Goal: Task Accomplishment & Management: Use online tool/utility

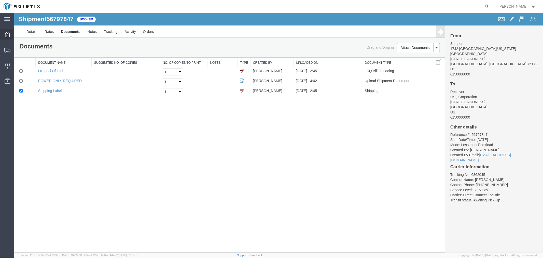
click at [6, 38] on div at bounding box center [7, 34] width 14 height 10
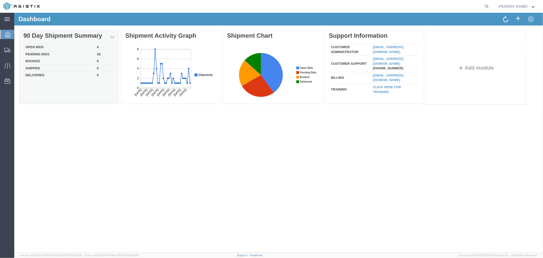
click at [35, 48] on td "Open Bids" at bounding box center [58, 47] width 71 height 7
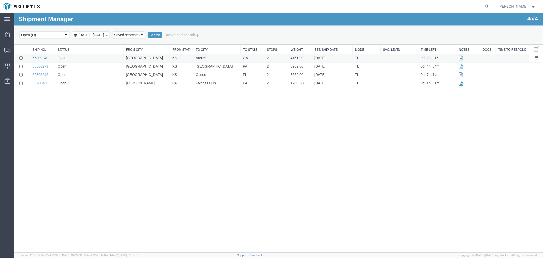
click at [36, 57] on link "56809240" at bounding box center [40, 57] width 16 height 4
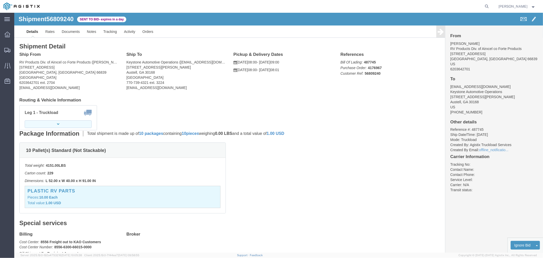
click button "button"
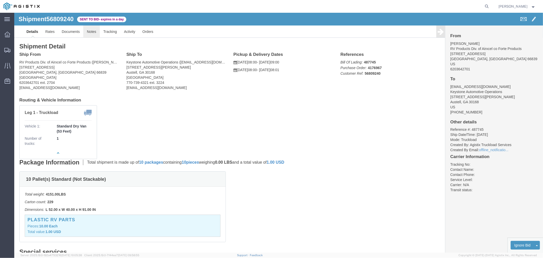
click link "Notes"
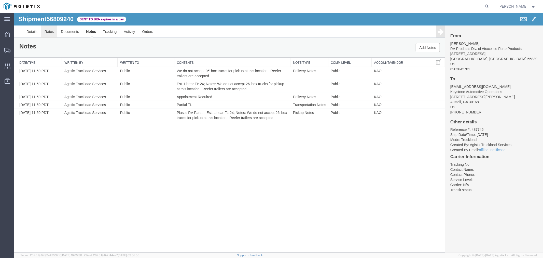
click at [51, 32] on link "Rates" at bounding box center [49, 31] width 17 height 12
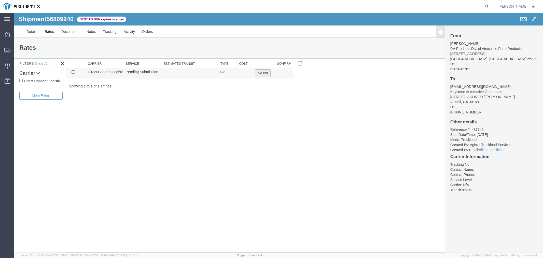
click at [258, 74] on button "No Bid" at bounding box center [263, 73] width 16 height 8
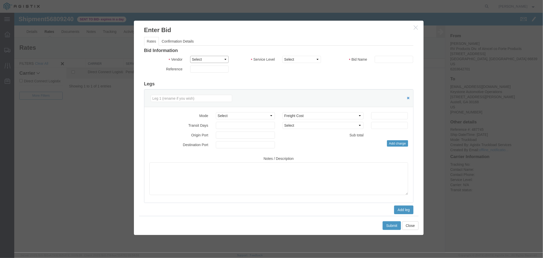
click at [219, 61] on select "Select Direct Connect Logistix" at bounding box center [209, 58] width 38 height 7
select select "4506"
click at [190, 55] on select "Select Direct Connect Logistix" at bounding box center [209, 58] width 38 height 7
click at [290, 62] on select "Select 3 - 5 Day Rail TL Standard 3- 5 Day" at bounding box center [301, 58] width 38 height 7
select select "15907"
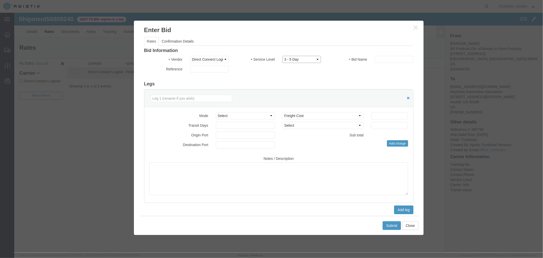
click at [282, 55] on select "Select 3 - 5 Day Rail TL Standard 3- 5 Day" at bounding box center [301, 58] width 38 height 7
click at [378, 60] on input "text" at bounding box center [393, 58] width 38 height 7
type input "DCL"
drag, startPoint x: 381, startPoint y: 115, endPoint x: 383, endPoint y: 110, distance: 4.7
click at [381, 115] on input "number" at bounding box center [389, 115] width 37 height 7
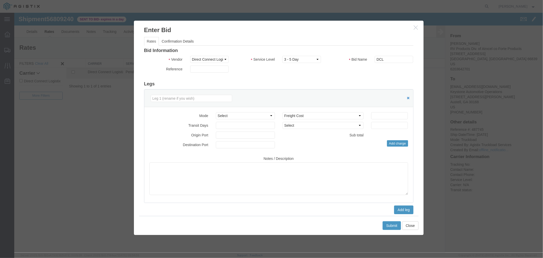
click at [373, 120] on div "Select 2 Day Service 3 Axle Winch Truck 3 to 5 Day Service 96L Domestic Flat Ra…" at bounding box center [344, 129] width 133 height 35
click at [378, 116] on input "number" at bounding box center [389, 115] width 37 height 7
click at [384, 114] on input "number" at bounding box center [389, 115] width 37 height 7
type input "1400"
click at [396, 223] on button "Submit" at bounding box center [391, 225] width 18 height 9
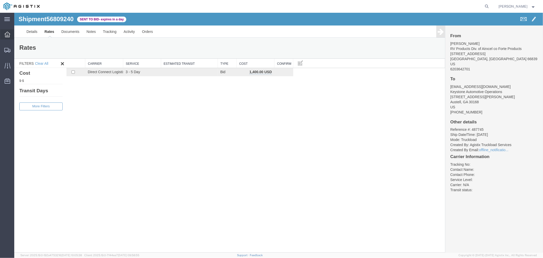
click at [10, 33] on icon at bounding box center [8, 35] width 6 height 6
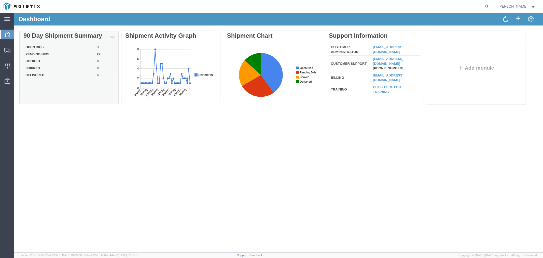
click at [39, 48] on td "Open Bids" at bounding box center [58, 47] width 71 height 7
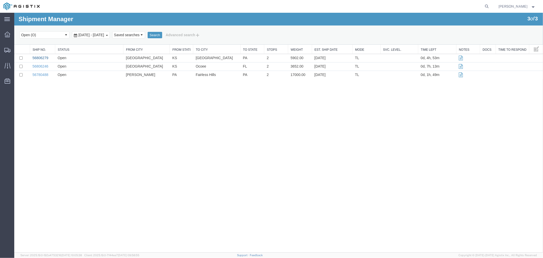
click at [40, 57] on link "56806279" at bounding box center [40, 57] width 16 height 4
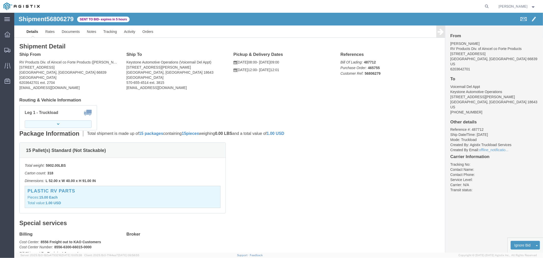
click button "button"
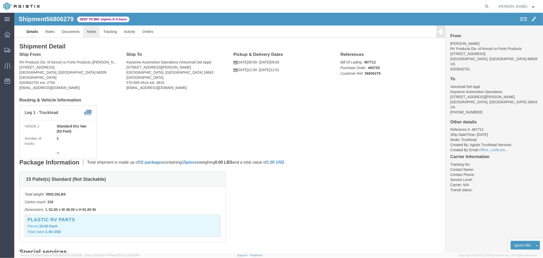
click link "Notes"
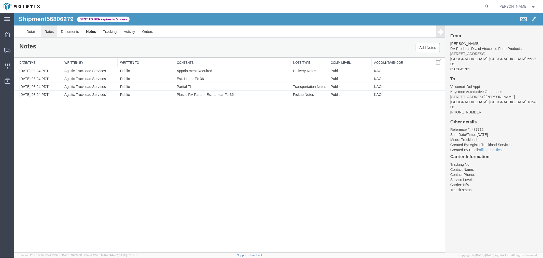
click at [51, 33] on link "Rates" at bounding box center [49, 31] width 17 height 12
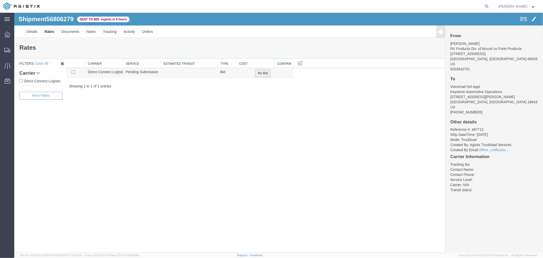
click at [267, 73] on button "No Bid" at bounding box center [263, 73] width 16 height 8
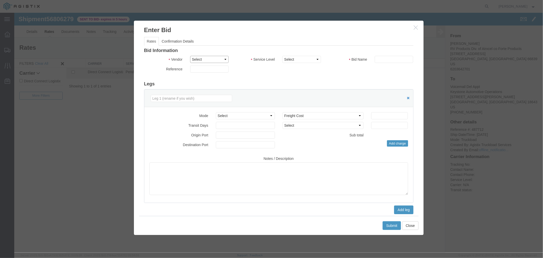
click at [207, 58] on select "Select Direct Connect Logistix" at bounding box center [209, 58] width 38 height 7
select select "4506"
click at [190, 55] on select "Select Direct Connect Logistix" at bounding box center [209, 58] width 38 height 7
click at [289, 58] on select "Select 3 - 5 Day Rail TL Standard 3- 5 Day" at bounding box center [301, 58] width 38 height 7
select select "15907"
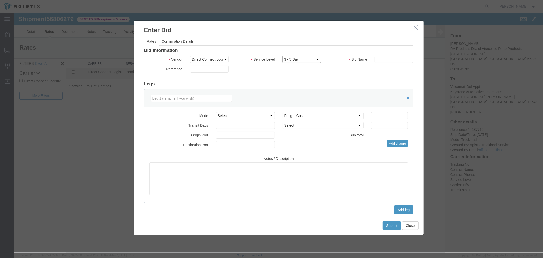
click at [282, 55] on select "Select 3 - 5 Day Rail TL Standard 3- 5 Day" at bounding box center [301, 58] width 38 height 7
drag, startPoint x: 378, startPoint y: 61, endPoint x: 385, endPoint y: 63, distance: 7.5
click at [378, 61] on input "text" at bounding box center [393, 58] width 38 height 7
type input "DCL"
click at [378, 116] on input "number" at bounding box center [389, 115] width 37 height 7
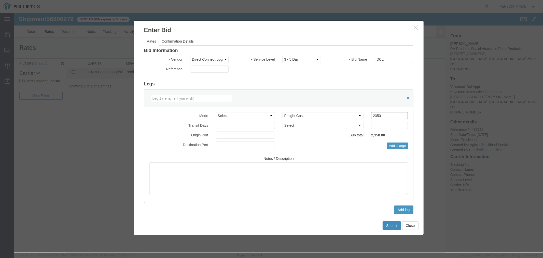
type input "2350"
click at [387, 221] on button "Submit" at bounding box center [391, 225] width 18 height 9
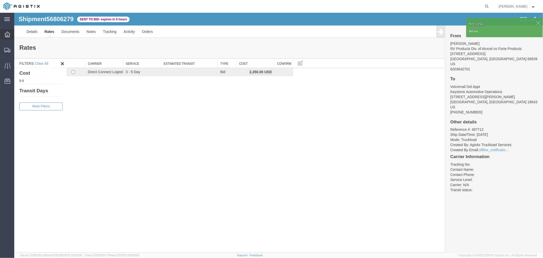
click at [7, 36] on icon at bounding box center [8, 35] width 6 height 6
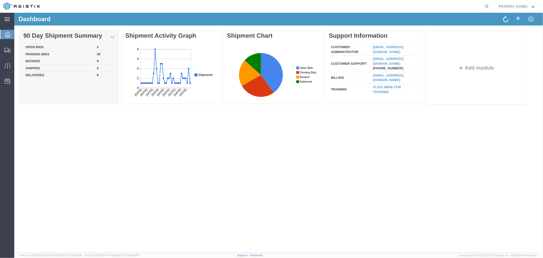
click at [36, 46] on td "Open Bids" at bounding box center [58, 47] width 71 height 7
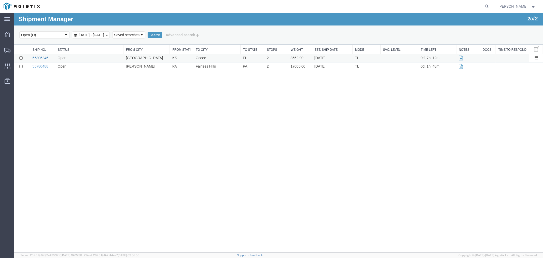
click at [39, 56] on link "56806246" at bounding box center [40, 57] width 16 height 4
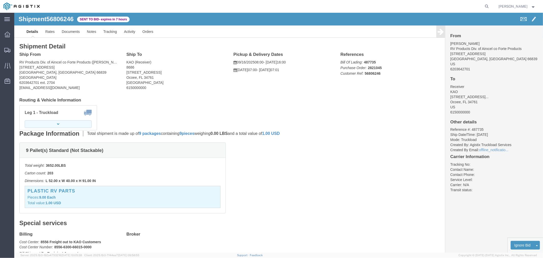
click button "button"
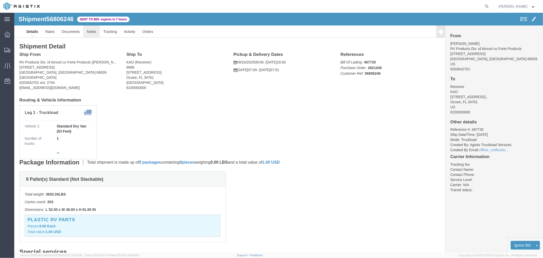
click link "Notes"
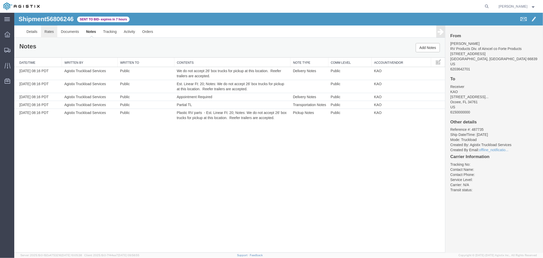
click at [52, 30] on link "Rates" at bounding box center [49, 31] width 17 height 12
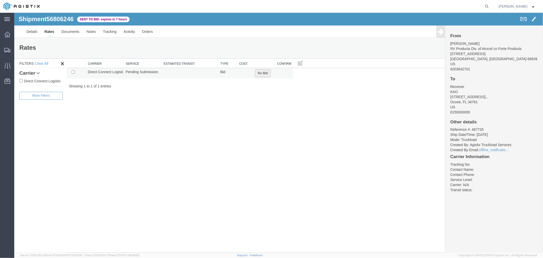
click at [259, 73] on button "No Bid" at bounding box center [263, 73] width 16 height 8
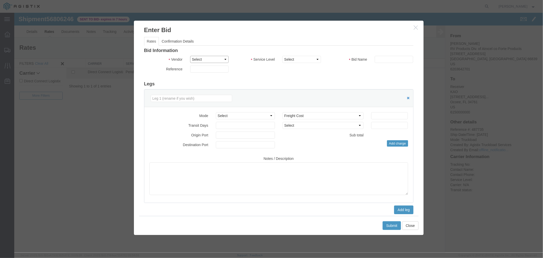
drag, startPoint x: 209, startPoint y: 60, endPoint x: 213, endPoint y: 62, distance: 4.6
click at [209, 60] on select "Select Direct Connect Logistix" at bounding box center [209, 58] width 38 height 7
select select "4506"
click at [190, 55] on select "Select Direct Connect Logistix" at bounding box center [209, 58] width 38 height 7
click at [294, 59] on select "Select 3 - 5 Day Rail TL Standard 3- 5 Day" at bounding box center [301, 58] width 38 height 7
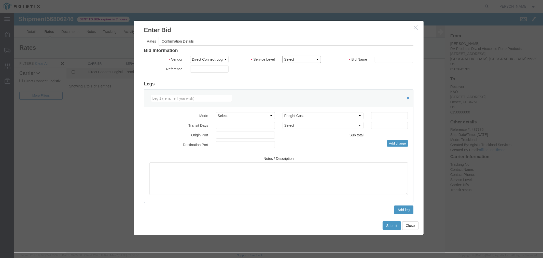
select select "15907"
click at [282, 55] on select "Select 3 - 5 Day Rail TL Standard 3- 5 Day" at bounding box center [301, 58] width 38 height 7
click at [381, 62] on input "text" at bounding box center [393, 58] width 38 height 7
type input "DCL"
click at [374, 114] on input "number" at bounding box center [389, 115] width 37 height 7
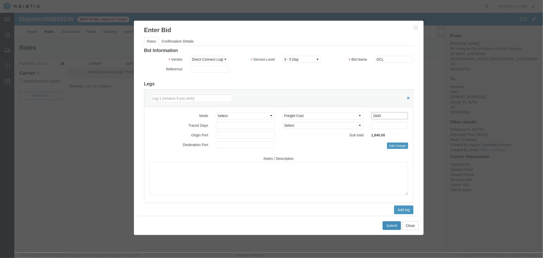
type input "1840"
click at [386, 224] on button "Submit" at bounding box center [391, 225] width 18 height 9
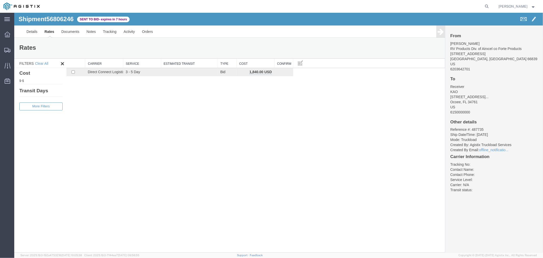
click at [89, 18] on span "Sent to Bid - expires in 7 hours" at bounding box center [103, 19] width 52 height 6
click at [10, 33] on div at bounding box center [7, 34] width 14 height 10
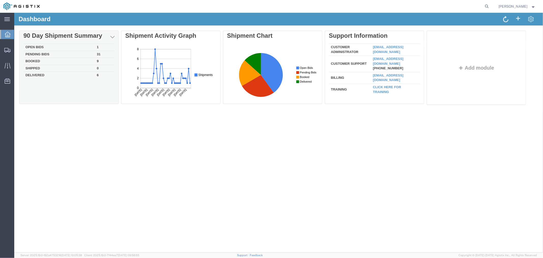
click at [39, 46] on td "Open Bids" at bounding box center [58, 47] width 71 height 7
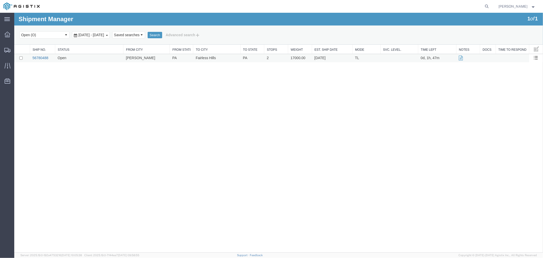
click at [42, 56] on link "56780488" at bounding box center [40, 57] width 16 height 4
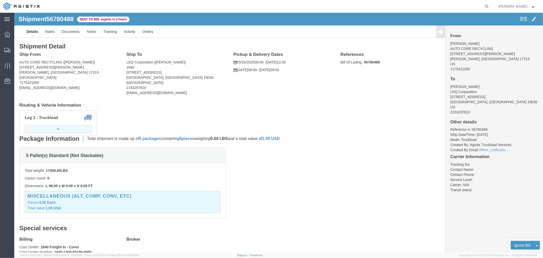
click button "button"
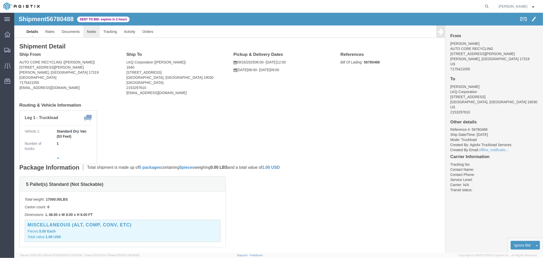
click link "Notes"
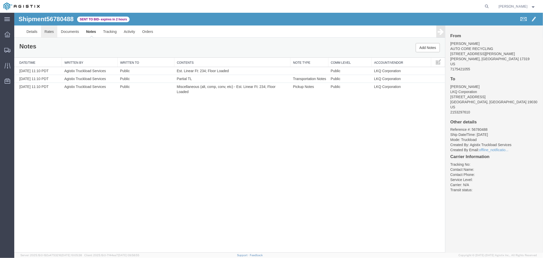
click at [49, 32] on link "Rates" at bounding box center [49, 31] width 17 height 12
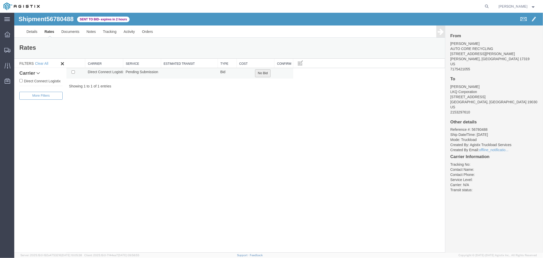
click at [268, 74] on button "No Bid" at bounding box center [263, 73] width 16 height 8
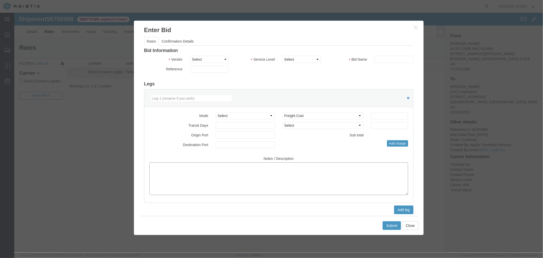
click at [217, 178] on textarea at bounding box center [278, 178] width 259 height 33
type textarea "Quoted this as 24 linear feet of space. If different, I can provide a new rate."
click at [218, 60] on select "Select Direct Connect Logistix" at bounding box center [209, 58] width 38 height 7
select select "4506"
click at [190, 55] on select "Select Direct Connect Logistix" at bounding box center [209, 58] width 38 height 7
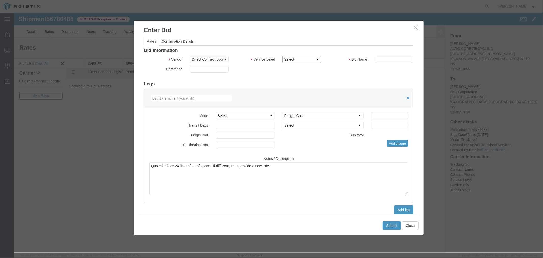
drag, startPoint x: 293, startPoint y: 58, endPoint x: 298, endPoint y: 62, distance: 6.4
click at [293, 58] on select "Select 3 - 5 Day Rail TL Standard 3- 5 Day" at bounding box center [301, 58] width 38 height 7
select select "15907"
click at [282, 55] on select "Select 3 - 5 Day Rail TL Standard 3- 5 Day" at bounding box center [301, 58] width 38 height 7
click at [394, 61] on input "text" at bounding box center [393, 58] width 38 height 7
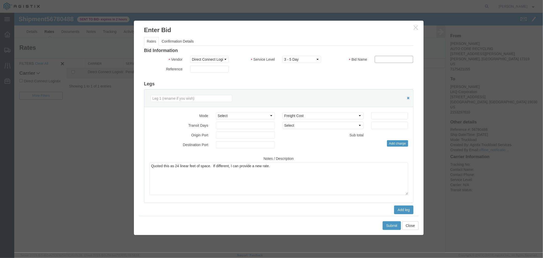
type input "DCL"
click at [375, 118] on input "number" at bounding box center [389, 115] width 37 height 7
click at [387, 118] on input "number" at bounding box center [389, 115] width 37 height 7
click at [392, 116] on input "750" at bounding box center [389, 115] width 37 height 7
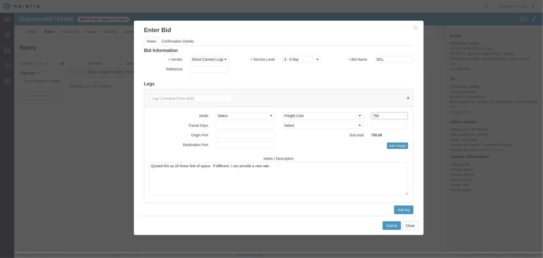
click at [392, 116] on input "750" at bounding box center [389, 115] width 37 height 7
type input "700"
click at [393, 222] on button "Submit" at bounding box center [391, 225] width 18 height 9
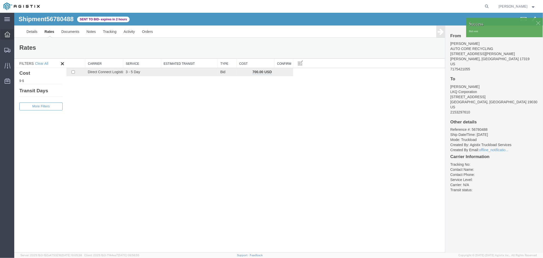
click at [9, 34] on icon at bounding box center [8, 35] width 6 height 6
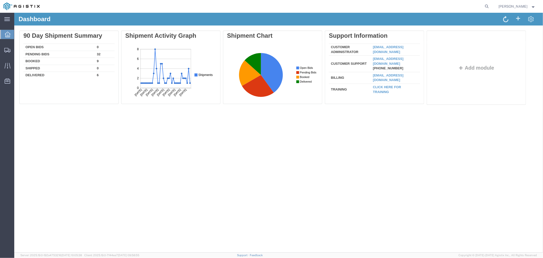
click at [9, 37] on div at bounding box center [7, 34] width 14 height 9
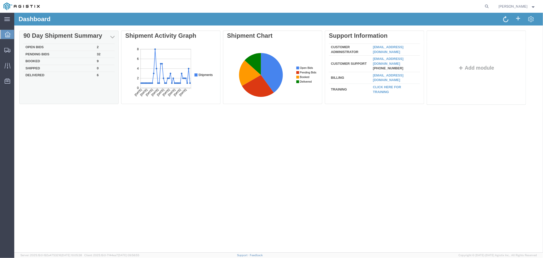
click at [39, 47] on td "Open Bids" at bounding box center [58, 47] width 71 height 7
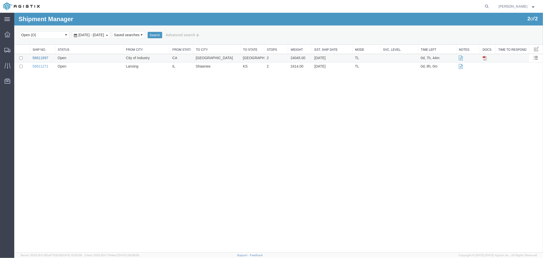
click at [37, 58] on link "56811897" at bounding box center [40, 57] width 16 height 4
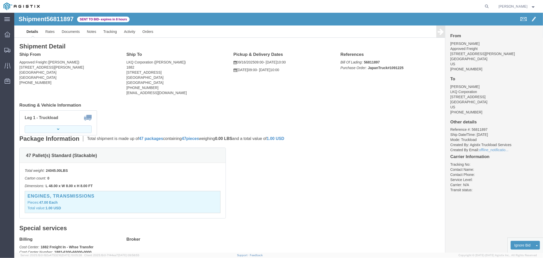
click button "button"
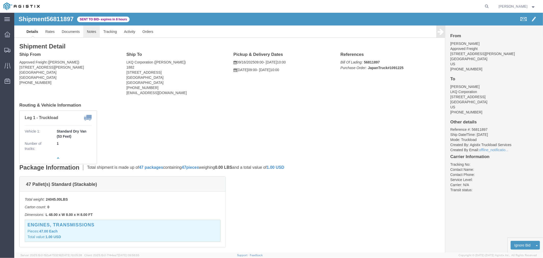
click link "Notes"
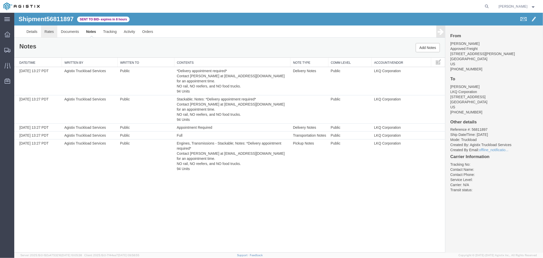
click at [47, 31] on link "Rates" at bounding box center [49, 31] width 17 height 12
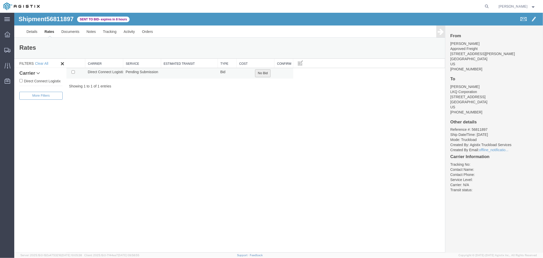
click at [269, 72] on button "No Bid" at bounding box center [263, 73] width 16 height 8
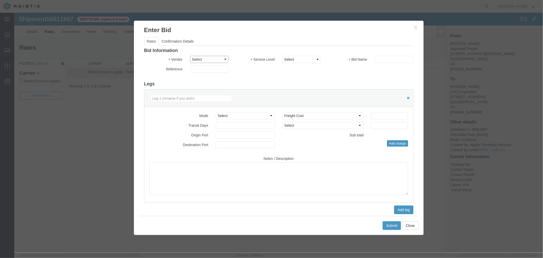
click at [215, 60] on select "Select Direct Connect Logistix" at bounding box center [209, 58] width 38 height 7
select select "4506"
click at [190, 55] on select "Select Direct Connect Logistix" at bounding box center [209, 58] width 38 height 7
click at [303, 62] on select "Select 3 - 5 Day Rail TL Standard 3- 5 Day" at bounding box center [301, 58] width 38 height 7
select select "15907"
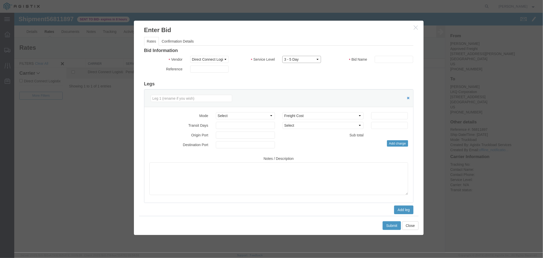
click at [282, 55] on select "Select 3 - 5 Day Rail TL Standard 3- 5 Day" at bounding box center [301, 58] width 38 height 7
click at [402, 54] on div "Bid Information Vendor Select Direct Connect Logistix Service Level Select 3 - …" at bounding box center [278, 131] width 269 height 166
click at [402, 59] on input "text" at bounding box center [393, 58] width 38 height 7
type input "DCL"
click at [386, 114] on input "number" at bounding box center [389, 115] width 37 height 7
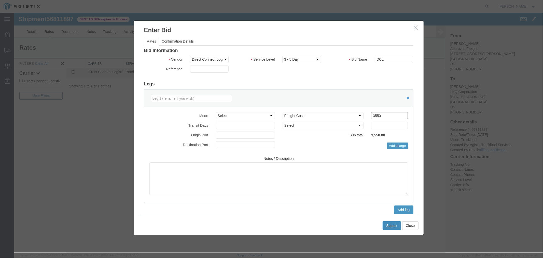
type input "3550"
click at [390, 224] on button "Submit" at bounding box center [391, 225] width 18 height 9
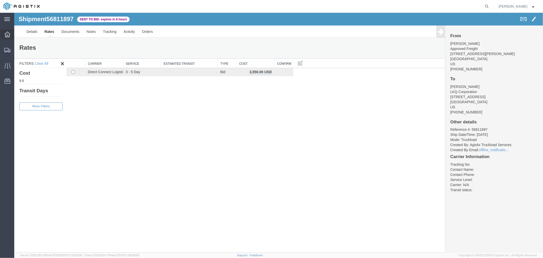
click at [6, 35] on icon at bounding box center [8, 35] width 6 height 6
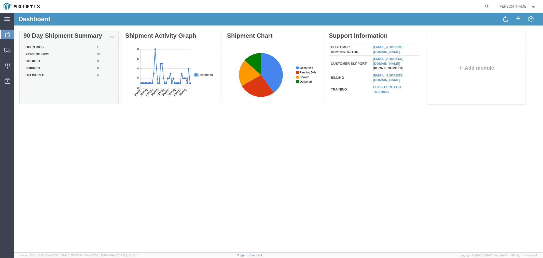
click at [40, 44] on td "Open Bids" at bounding box center [58, 47] width 71 height 7
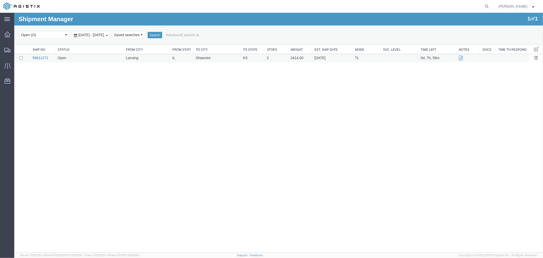
click at [42, 57] on link "56811271" at bounding box center [40, 57] width 16 height 4
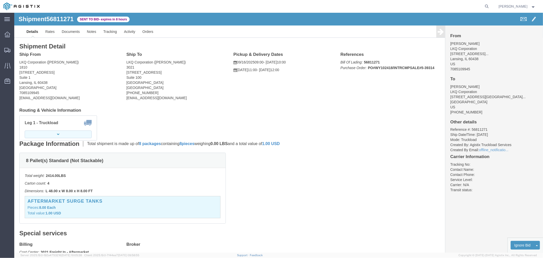
click button "button"
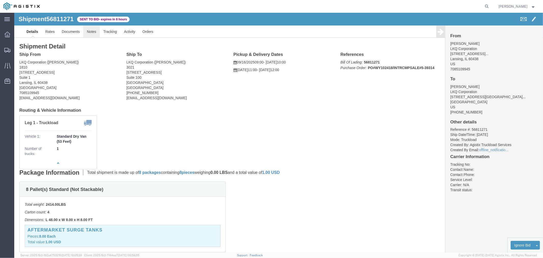
click link "Notes"
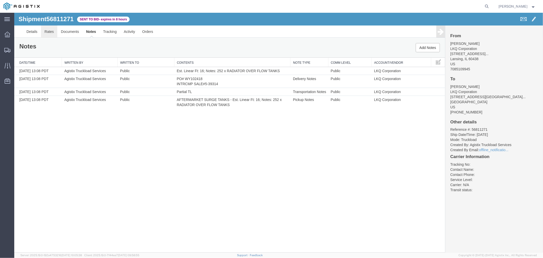
click at [49, 33] on link "Rates" at bounding box center [49, 31] width 17 height 12
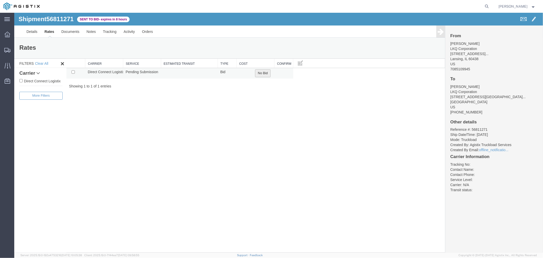
click at [257, 74] on button "No Bid" at bounding box center [263, 73] width 16 height 8
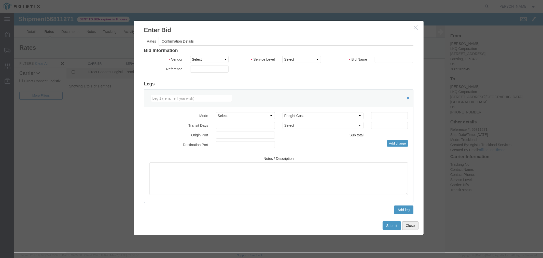
click at [409, 226] on button "Close" at bounding box center [410, 225] width 16 height 9
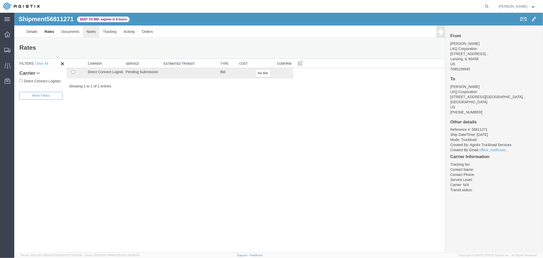
click at [93, 32] on link "Notes" at bounding box center [91, 31] width 17 height 12
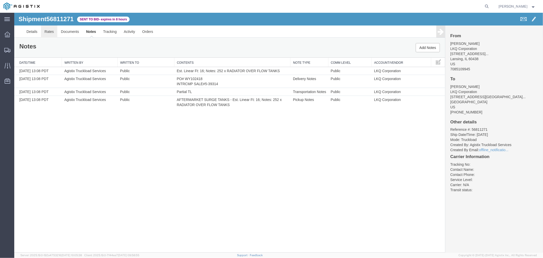
click at [50, 33] on link "Rates" at bounding box center [49, 31] width 17 height 12
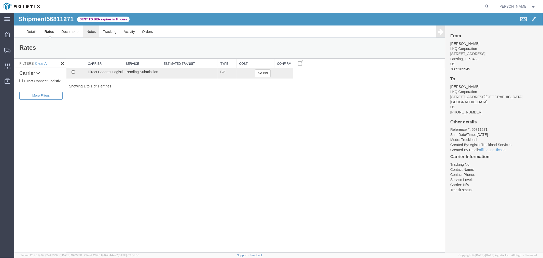
click at [93, 31] on link "Notes" at bounding box center [91, 31] width 17 height 12
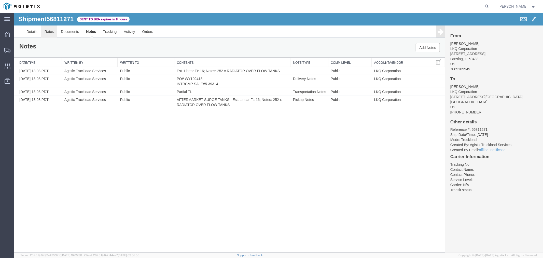
click at [46, 32] on link "Rates" at bounding box center [49, 31] width 17 height 12
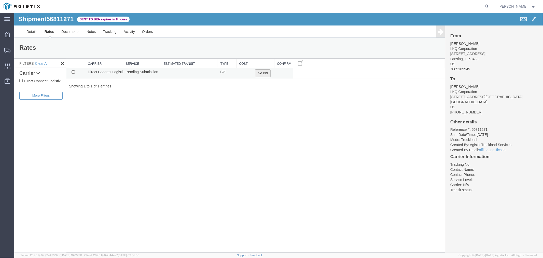
click at [266, 69] on button "No Bid" at bounding box center [263, 73] width 16 height 8
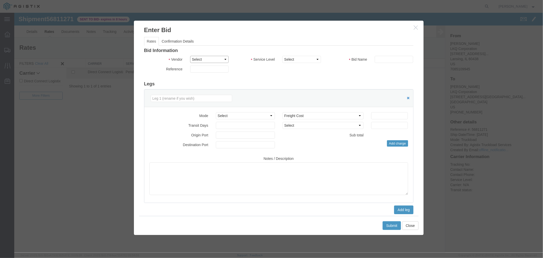
drag, startPoint x: 202, startPoint y: 59, endPoint x: 204, endPoint y: 62, distance: 4.0
click at [202, 59] on select "Select Direct Connect Logistix" at bounding box center [209, 58] width 38 height 7
select select "4506"
click at [190, 55] on select "Select Direct Connect Logistix" at bounding box center [209, 58] width 38 height 7
click at [296, 57] on select "Select 3 - 5 Day Rail TL Standard 3- 5 Day" at bounding box center [301, 58] width 38 height 7
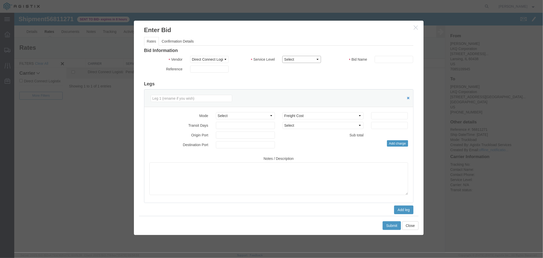
select select "15907"
click at [282, 55] on select "Select 3 - 5 Day Rail TL Standard 3- 5 Day" at bounding box center [301, 58] width 38 height 7
drag, startPoint x: 388, startPoint y: 57, endPoint x: 391, endPoint y: 58, distance: 3.8
click at [388, 57] on input "text" at bounding box center [393, 58] width 38 height 7
type input "DCL"
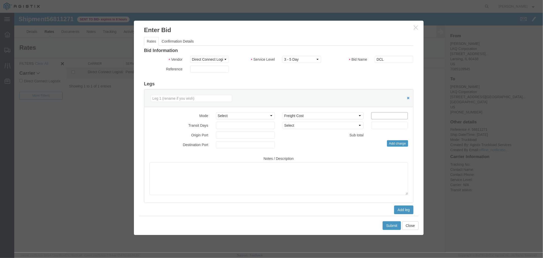
click at [384, 114] on input "number" at bounding box center [389, 115] width 37 height 7
type input "1075"
click at [391, 227] on button "Submit" at bounding box center [391, 225] width 18 height 9
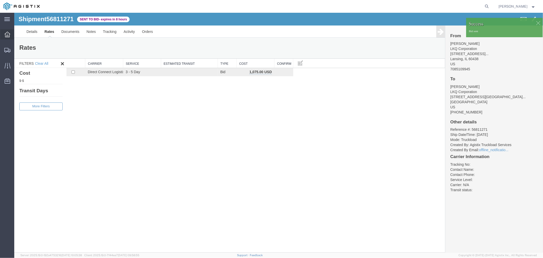
click at [7, 36] on icon at bounding box center [8, 35] width 6 height 6
